Goal: Task Accomplishment & Management: Manage account settings

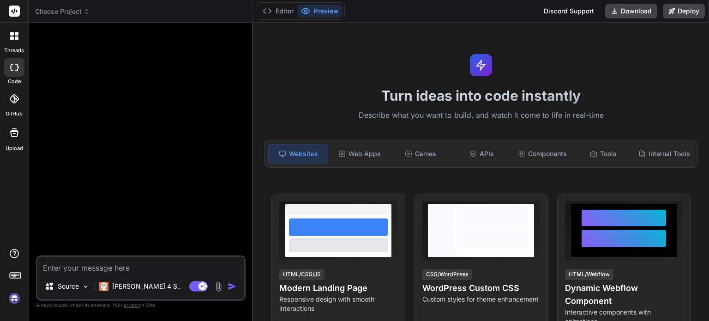
scroll to position [399, 0]
click at [15, 297] on img at bounding box center [14, 299] width 16 height 16
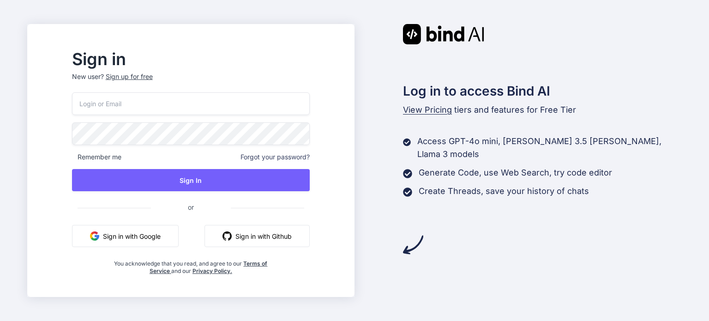
type input "[EMAIL_ADDRESS][DOMAIN_NAME]"
click at [325, 63] on div "Sign in New user? Sign up for free [EMAIL_ADDRESS][DOMAIN_NAME] Remember me For…" at bounding box center [190, 163] width 267 height 223
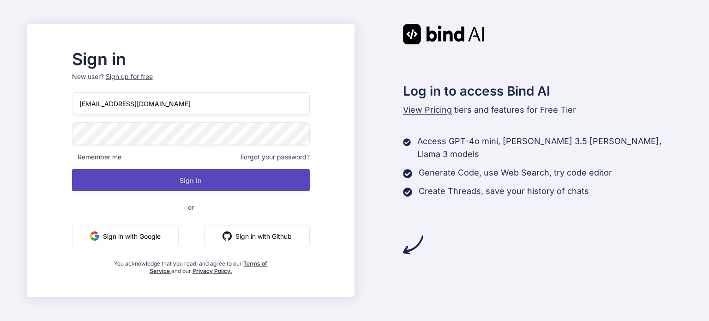
click at [202, 177] on button "Sign In" at bounding box center [191, 180] width 238 height 22
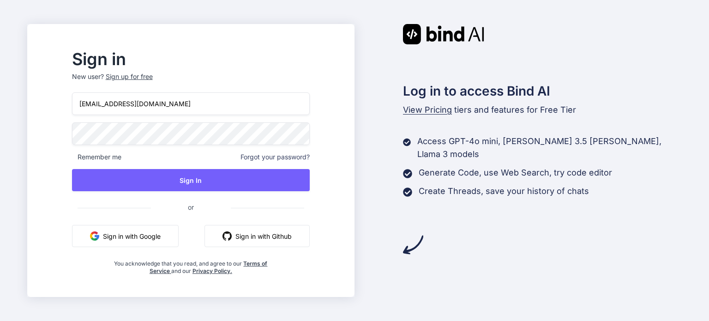
click at [564, 57] on div "Log in to access Bind AI View Pricing tiers and features for Free Tier Access G…" at bounding box center [518, 139] width 327 height 231
